Goal: Find contact information: Find contact information

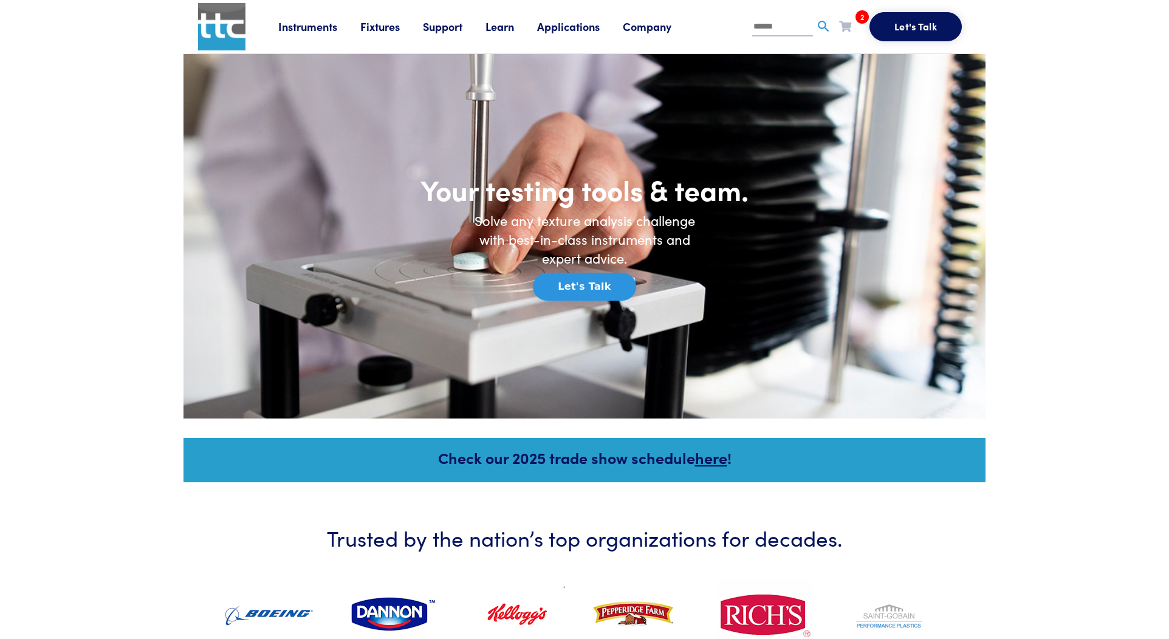
click at [659, 29] on link "Company" at bounding box center [659, 26] width 72 height 15
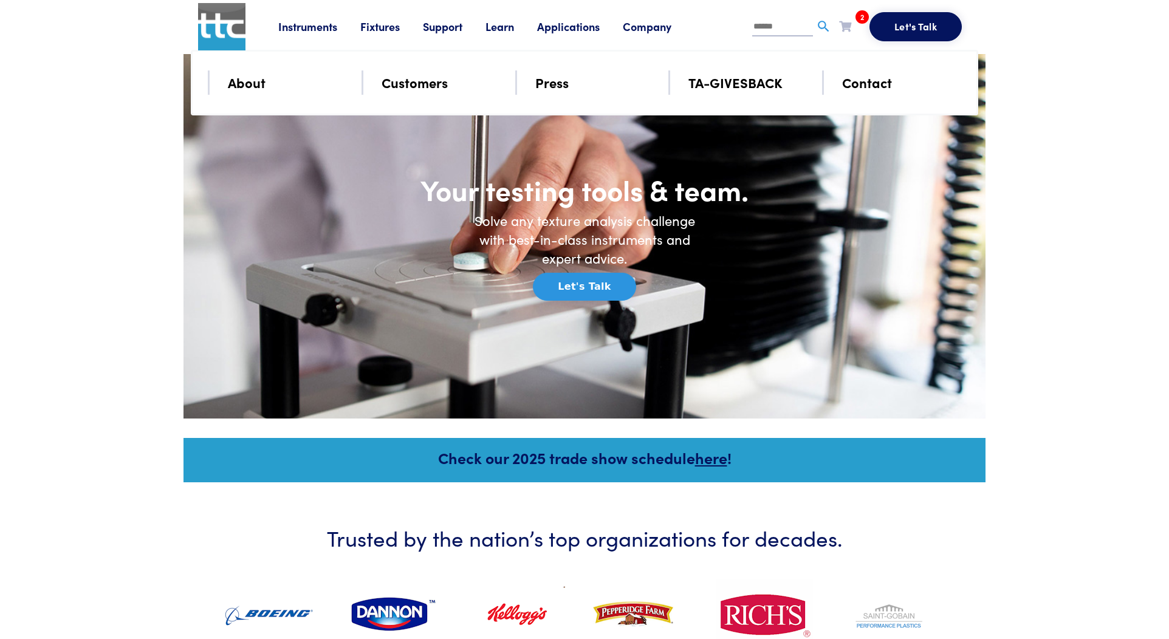
click at [245, 77] on link "About" at bounding box center [247, 82] width 38 height 21
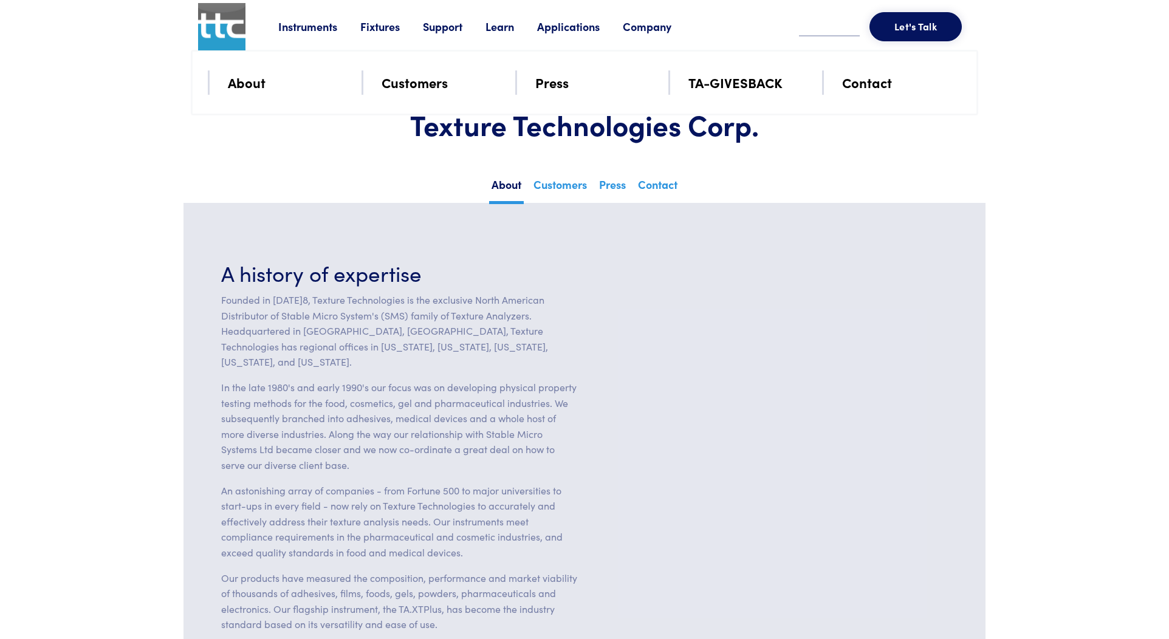
scroll to position [243, 0]
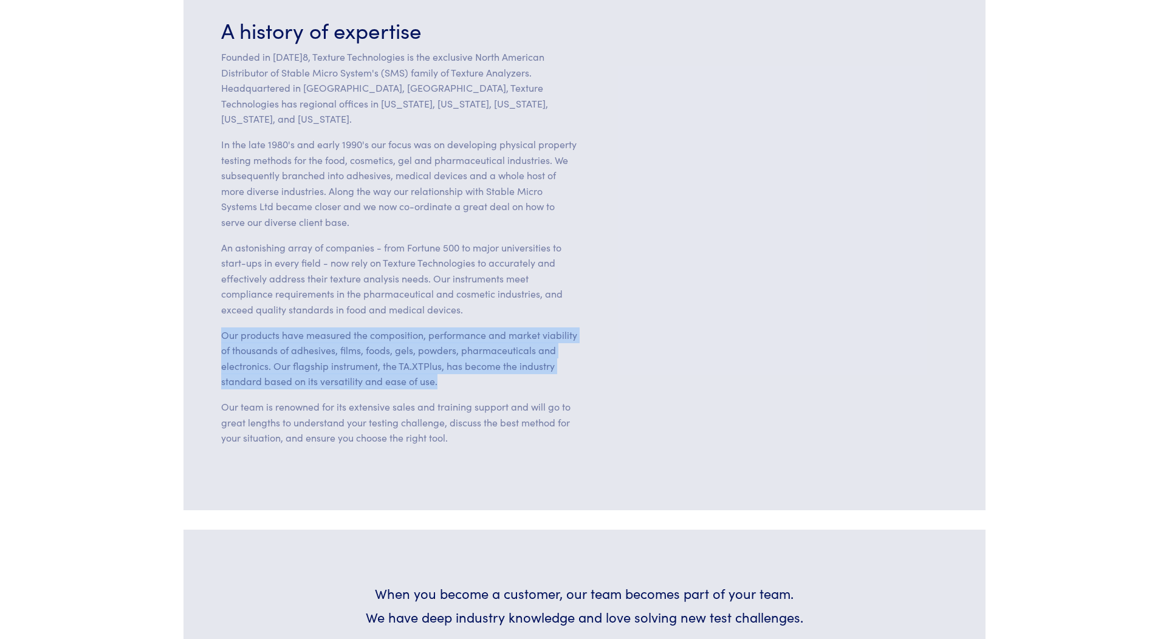
drag, startPoint x: 421, startPoint y: 363, endPoint x: 204, endPoint y: 321, distance: 220.5
click at [204, 321] on section "A history of expertise Founded in [DATE]8, Texture Technologies is the exclusiv…" at bounding box center [585, 235] width 802 height 551
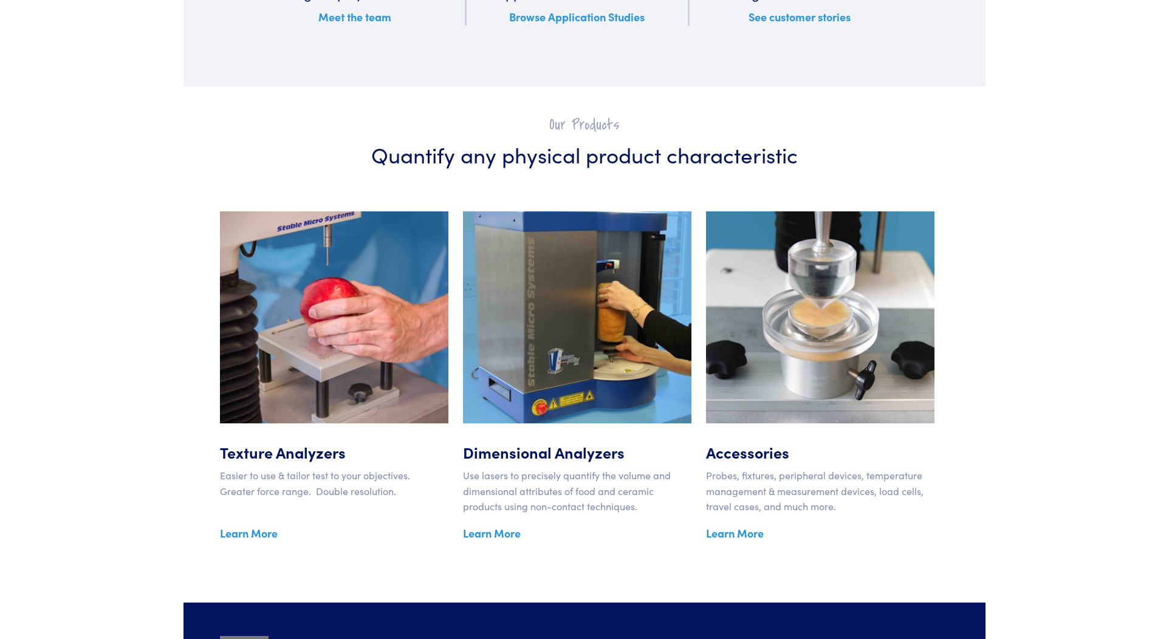
scroll to position [1933, 0]
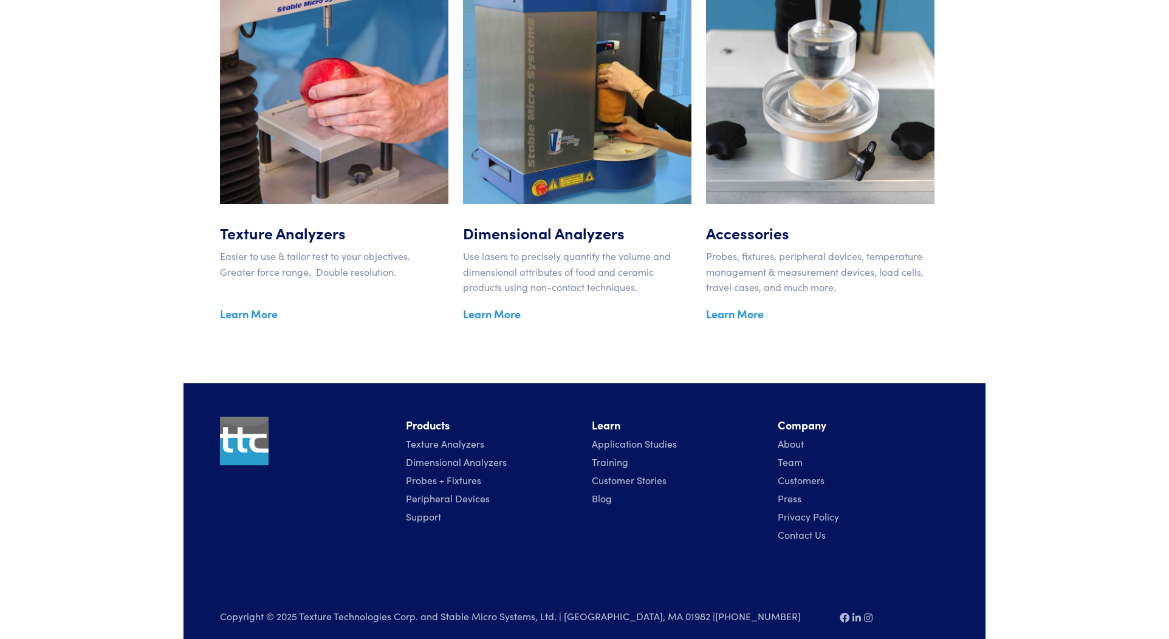
click at [799, 528] on link "Contact Us" at bounding box center [802, 534] width 48 height 13
click at [796, 528] on link "Contact Us" at bounding box center [802, 534] width 48 height 13
